Goal: Task Accomplishment & Management: Complete application form

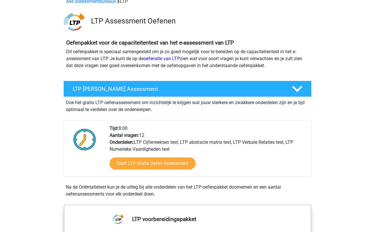
scroll to position [33, 0]
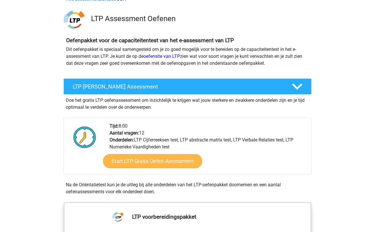
click at [132, 160] on link "Start LTP Gratis Oefen Assessment" at bounding box center [152, 161] width 99 height 14
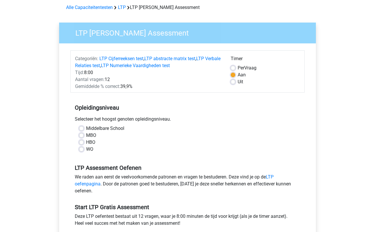
scroll to position [26, 0]
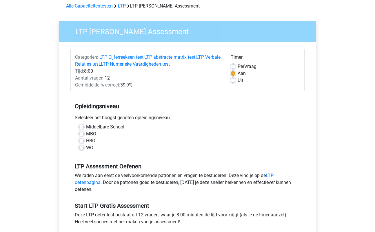
click at [86, 146] on label "WO" at bounding box center [89, 147] width 7 height 7
click at [82, 146] on input "WO" at bounding box center [81, 147] width 5 height 6
radio input "true"
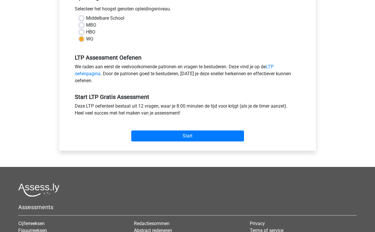
scroll to position [157, 0]
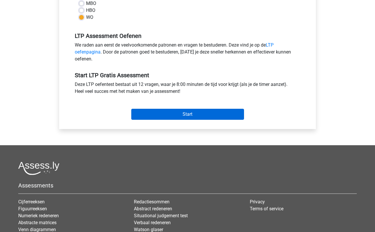
click at [179, 115] on input "Start" at bounding box center [187, 114] width 113 height 11
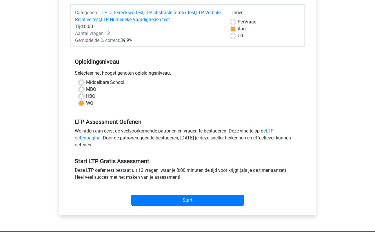
scroll to position [62, 0]
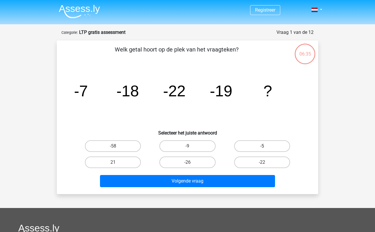
click at [240, 144] on label "-5" at bounding box center [262, 146] width 56 height 12
click at [262, 146] on input "-5" at bounding box center [264, 148] width 4 height 4
radio input "true"
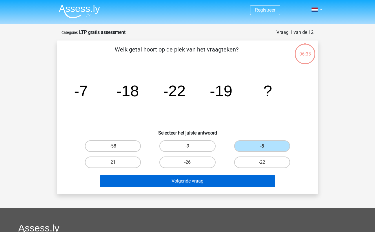
click at [222, 182] on button "Volgende vraag" at bounding box center [187, 181] width 175 height 12
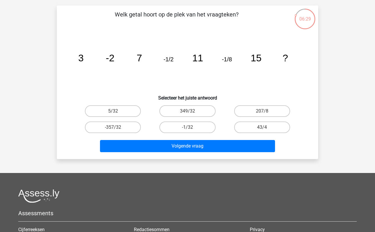
scroll to position [17, 0]
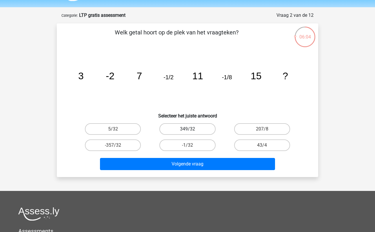
click at [163, 126] on label "349/32" at bounding box center [187, 129] width 56 height 12
click at [187, 129] on input "349/32" at bounding box center [189, 131] width 4 height 4
radio input "true"
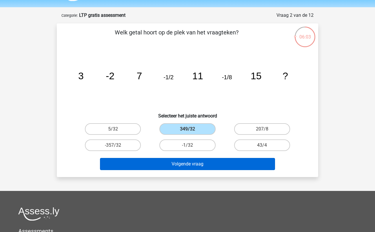
click at [163, 167] on button "Volgende vraag" at bounding box center [187, 164] width 175 height 12
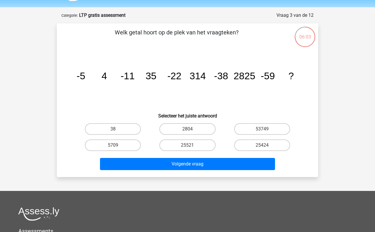
scroll to position [29, 0]
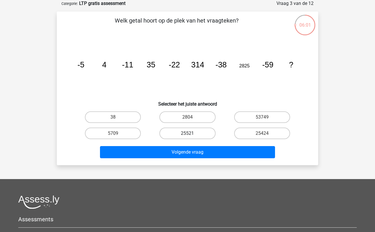
click at [183, 131] on label "25521" at bounding box center [187, 134] width 56 height 12
click at [187, 133] on input "25521" at bounding box center [189, 135] width 4 height 4
radio input "true"
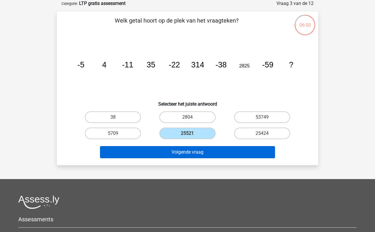
click at [181, 155] on button "Volgende vraag" at bounding box center [187, 152] width 175 height 12
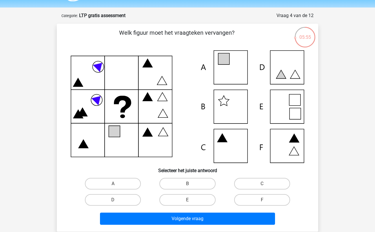
scroll to position [17, 0]
click at [104, 186] on label "A" at bounding box center [113, 184] width 56 height 12
click at [113, 186] on input "A" at bounding box center [115, 186] width 4 height 4
radio input "true"
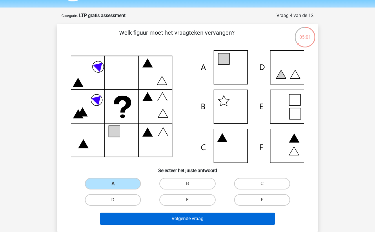
click at [160, 222] on button "Volgende vraag" at bounding box center [187, 219] width 175 height 12
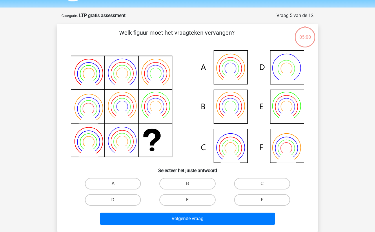
scroll to position [29, 0]
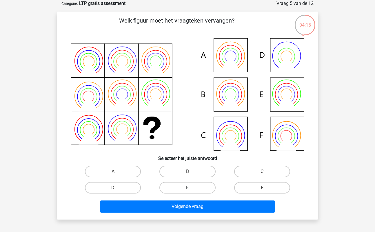
click at [177, 188] on label "E" at bounding box center [187, 188] width 56 height 12
click at [187, 188] on input "E" at bounding box center [189, 190] width 4 height 4
radio input "true"
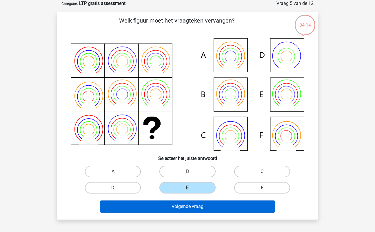
click at [181, 210] on button "Volgende vraag" at bounding box center [187, 207] width 175 height 12
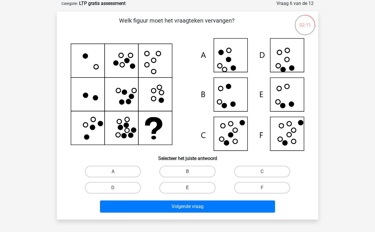
click at [199, 189] on label "E" at bounding box center [187, 188] width 56 height 12
click at [191, 189] on input "E" at bounding box center [189, 190] width 4 height 4
radio input "true"
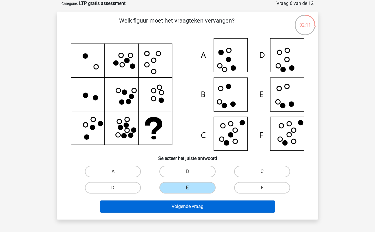
click at [197, 208] on button "Volgende vraag" at bounding box center [187, 207] width 175 height 12
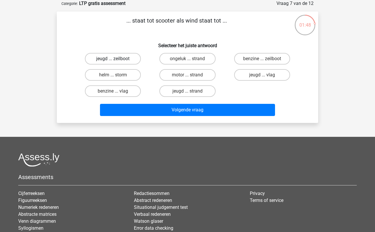
click at [129, 59] on label "jeugd ... zeilboot" at bounding box center [113, 59] width 56 height 12
click at [117, 59] on input "jeugd ... zeilboot" at bounding box center [115, 61] width 4 height 4
radio input "true"
click at [250, 58] on label "benzine ... zeilboot" at bounding box center [262, 59] width 56 height 12
click at [262, 59] on input "benzine ... zeilboot" at bounding box center [264, 61] width 4 height 4
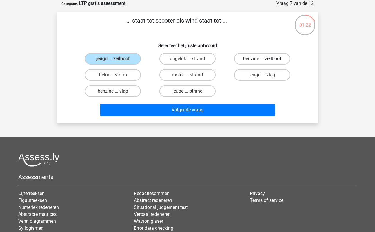
radio input "true"
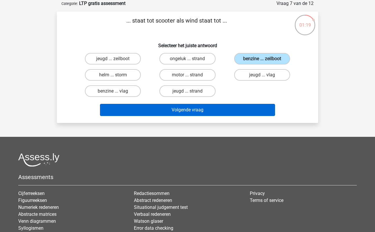
click at [229, 107] on button "Volgende vraag" at bounding box center [187, 110] width 175 height 12
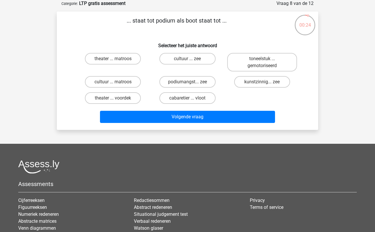
click at [188, 99] on input "cabaretier ... vloot" at bounding box center [189, 100] width 4 height 4
radio input "true"
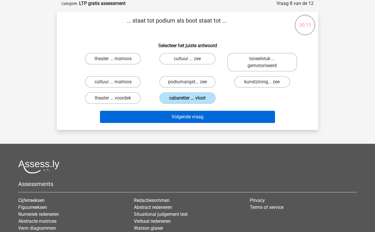
click at [193, 119] on button "Volgende vraag" at bounding box center [187, 117] width 175 height 12
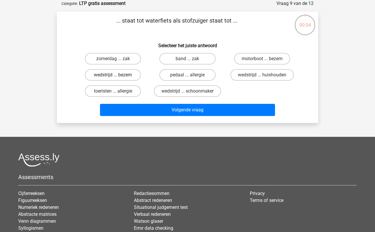
click at [126, 75] on label "wedstrijd ... bezem" at bounding box center [113, 75] width 56 height 12
click at [117, 75] on input "wedstrijd ... bezem" at bounding box center [115, 77] width 4 height 4
radio input "true"
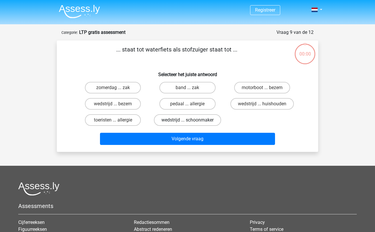
scroll to position [29, 0]
